Goal: Communication & Community: Answer question/provide support

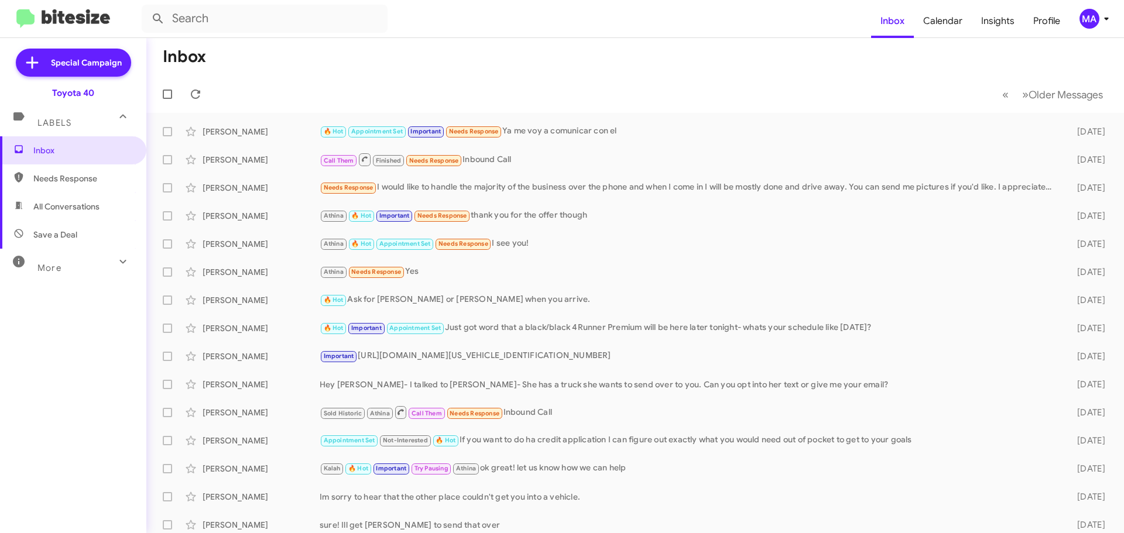
click at [68, 183] on span "Needs Response" at bounding box center [83, 179] width 100 height 12
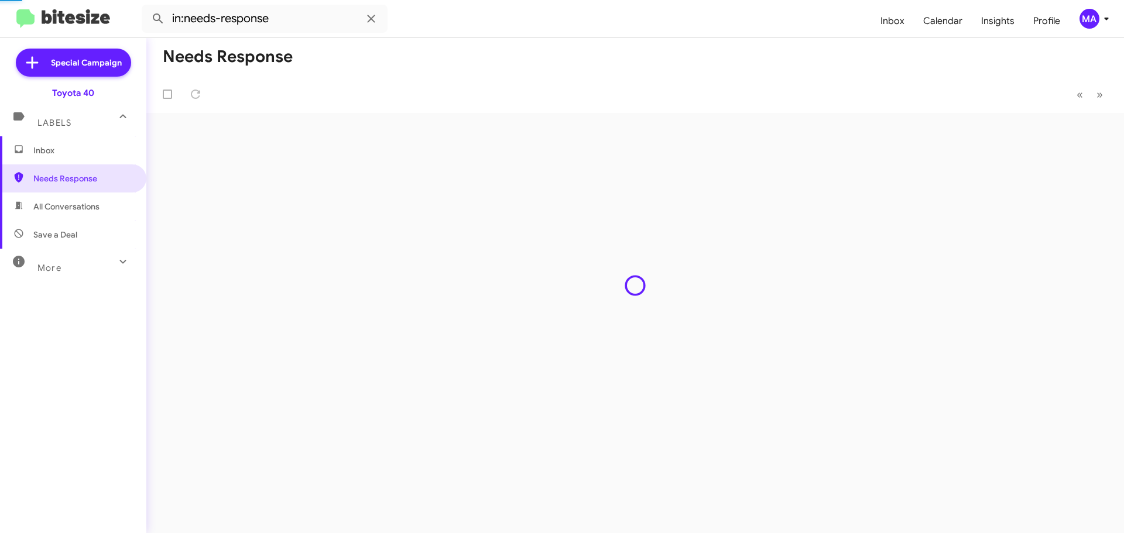
click at [75, 205] on span "All Conversations" at bounding box center [66, 207] width 66 height 12
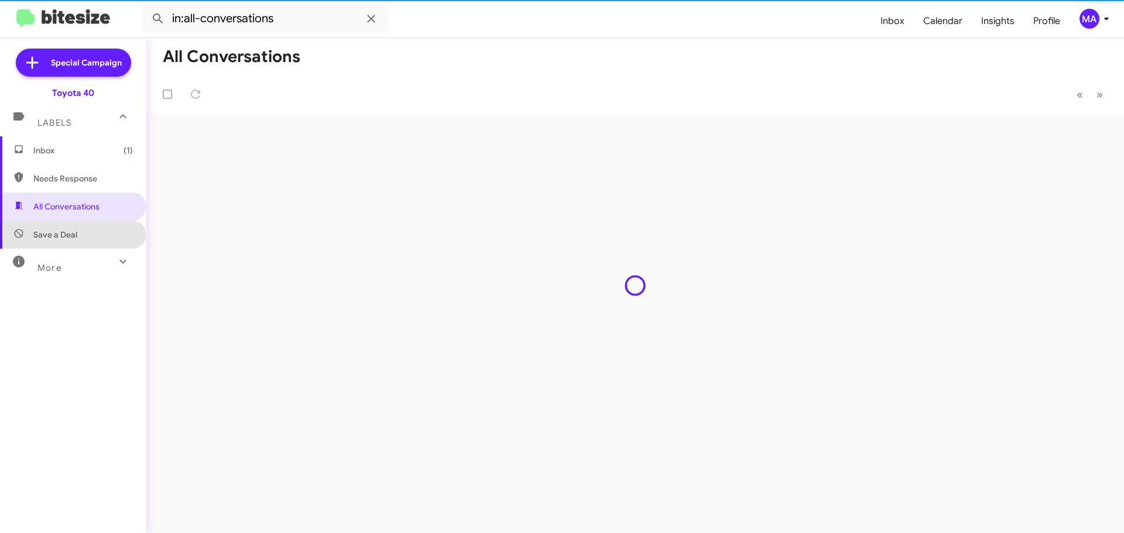
click at [76, 233] on span "Save a Deal" at bounding box center [55, 235] width 44 height 12
type input "in:not-interested"
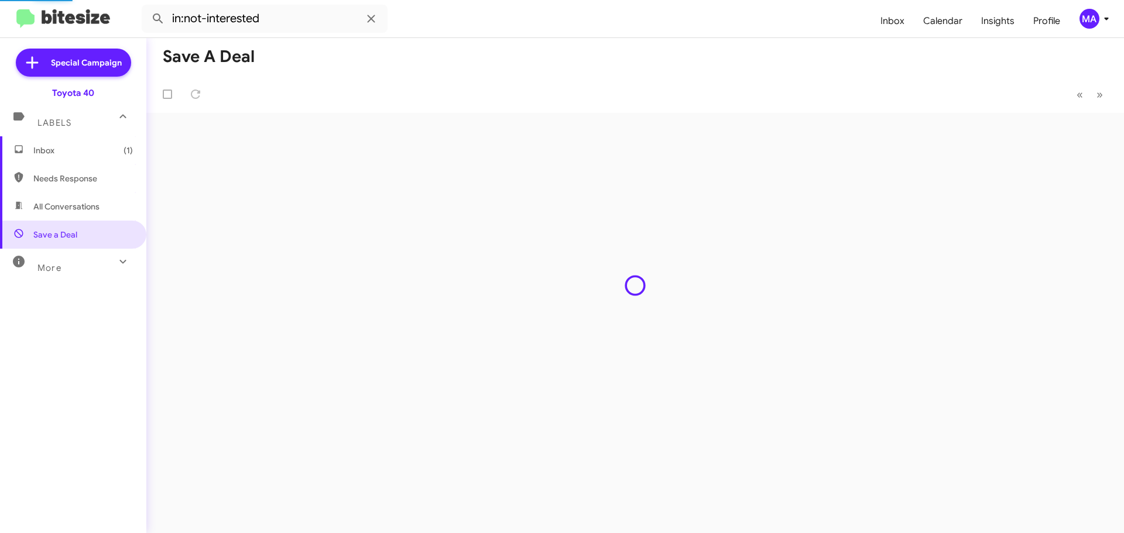
click at [63, 153] on span "Inbox (1)" at bounding box center [83, 151] width 100 height 12
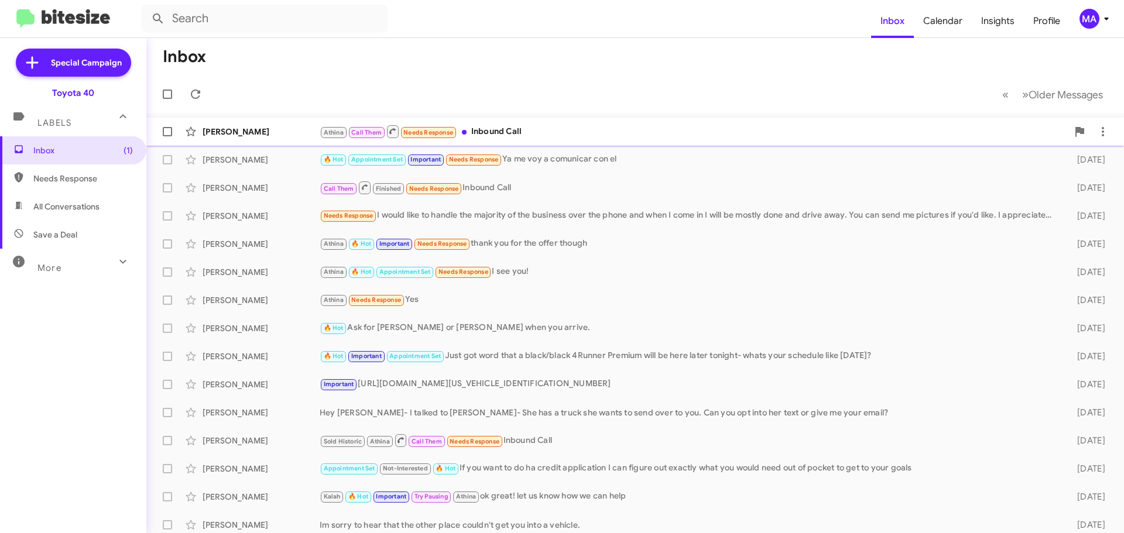
click at [520, 131] on div "Athina Call Them Needs Response Inbound Call" at bounding box center [694, 131] width 748 height 15
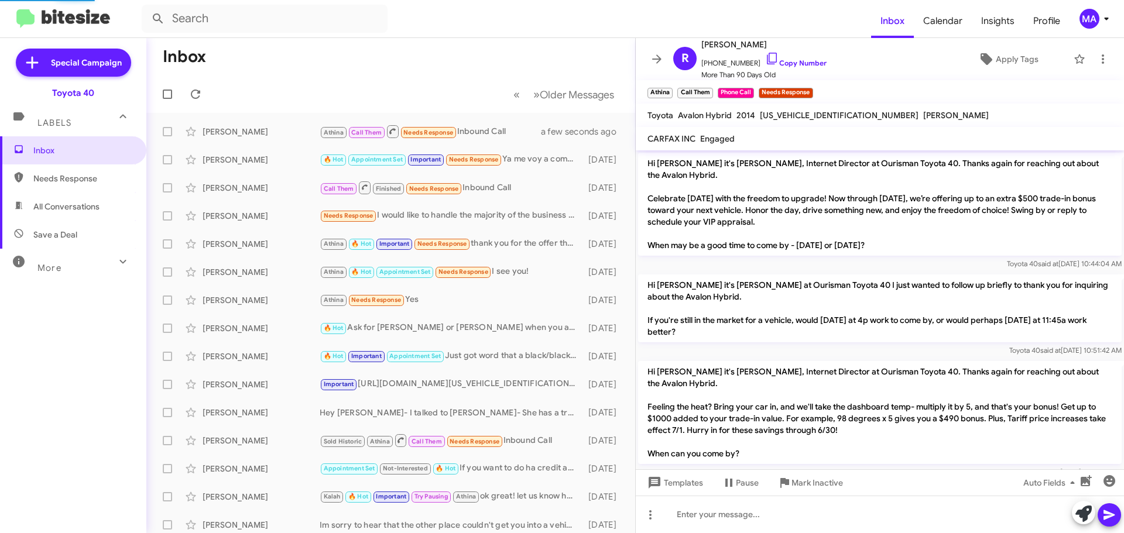
scroll to position [1214, 0]
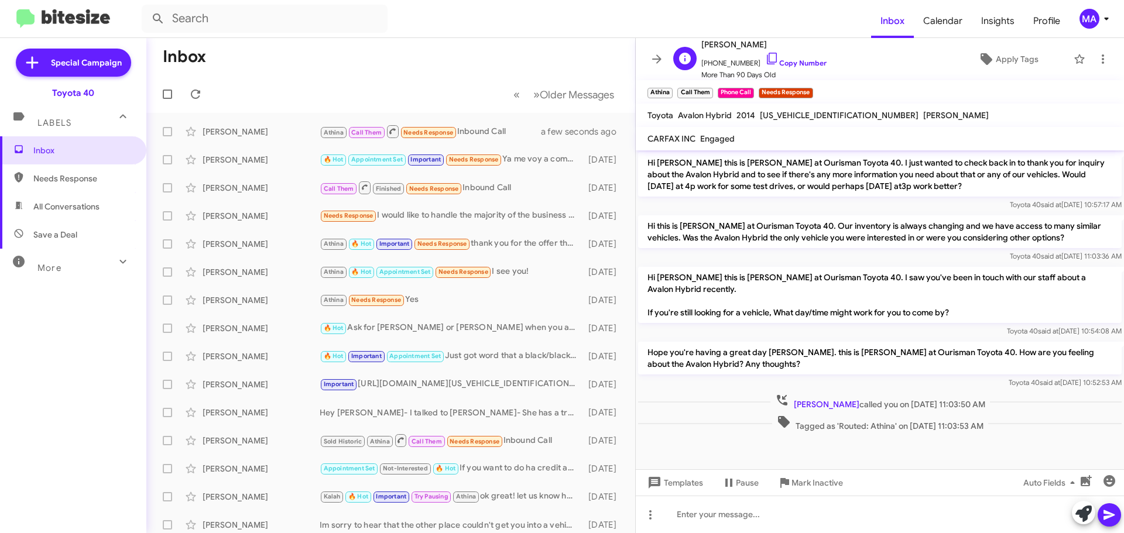
drag, startPoint x: 765, startPoint y: 45, endPoint x: 702, endPoint y: 49, distance: 62.2
click at [702, 49] on span "[PERSON_NAME]" at bounding box center [763, 44] width 125 height 14
copy span "[PERSON_NAME]"
